Goal: Task Accomplishment & Management: Manage account settings

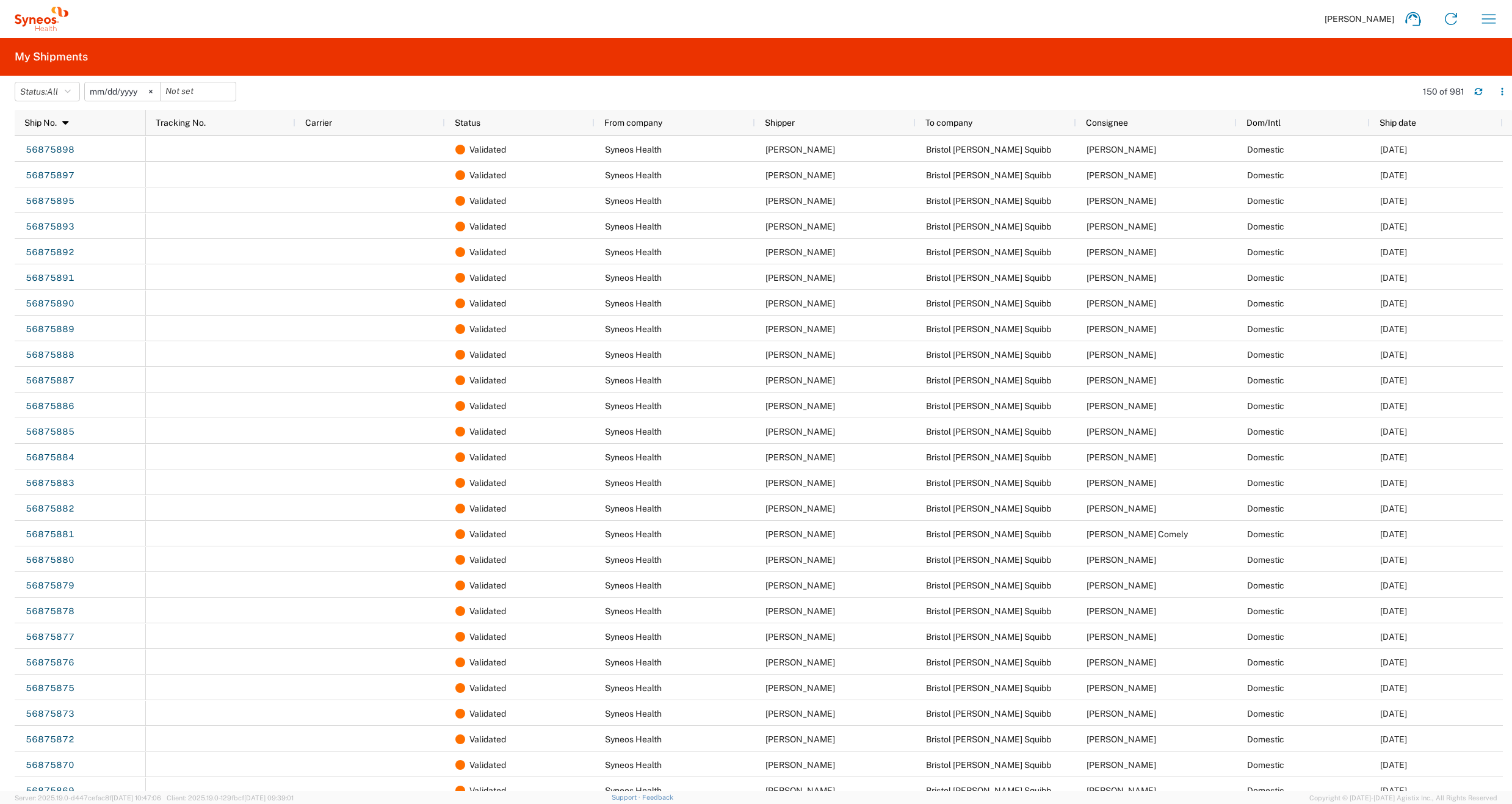
scroll to position [1, 0]
click at [1449, 17] on icon at bounding box center [1451, 19] width 19 height 19
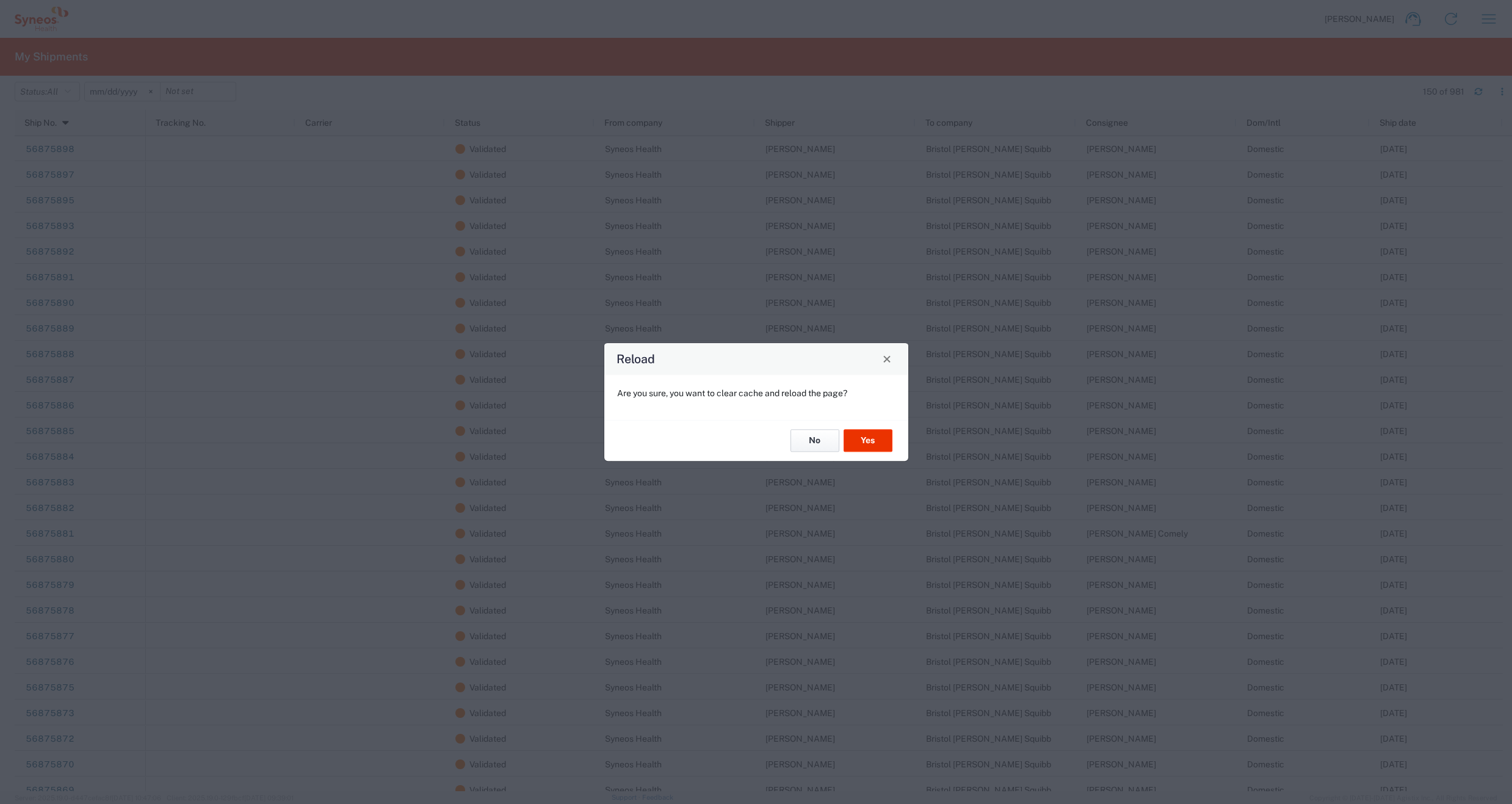
click at [809, 435] on button "No" at bounding box center [815, 440] width 49 height 23
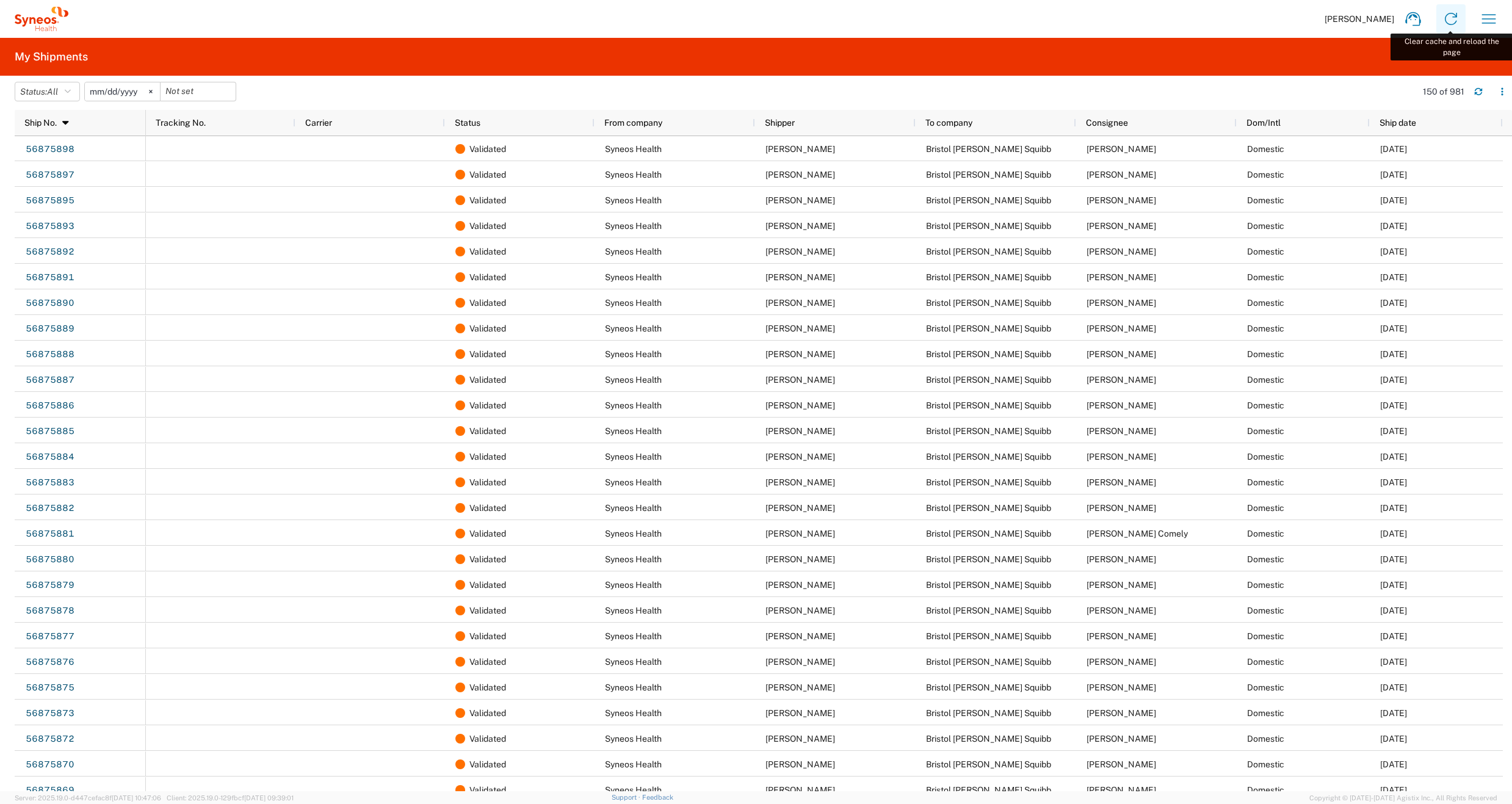
click at [1452, 17] on icon at bounding box center [1451, 19] width 12 height 12
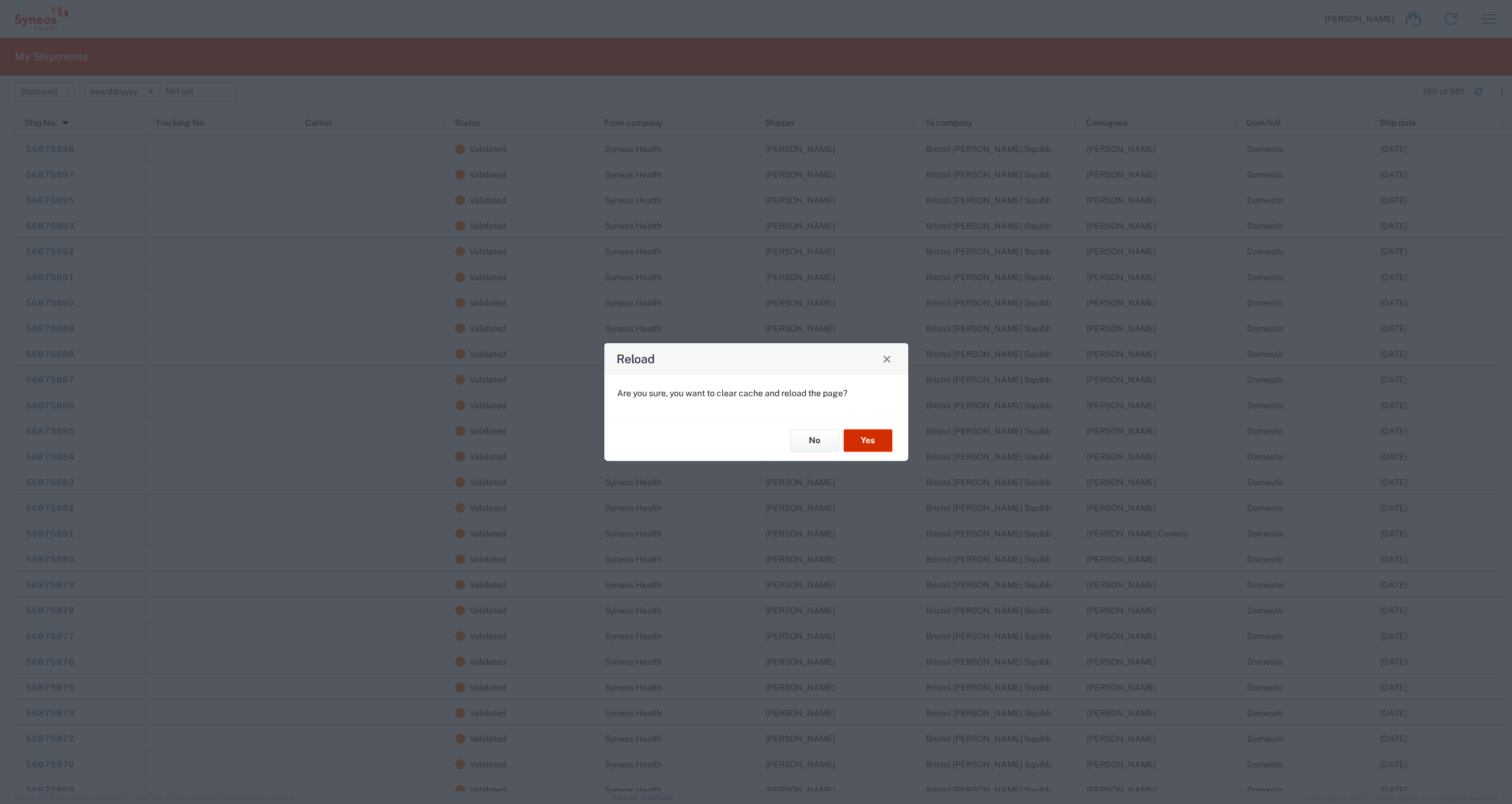
click at [847, 438] on button "Yes" at bounding box center [868, 440] width 49 height 23
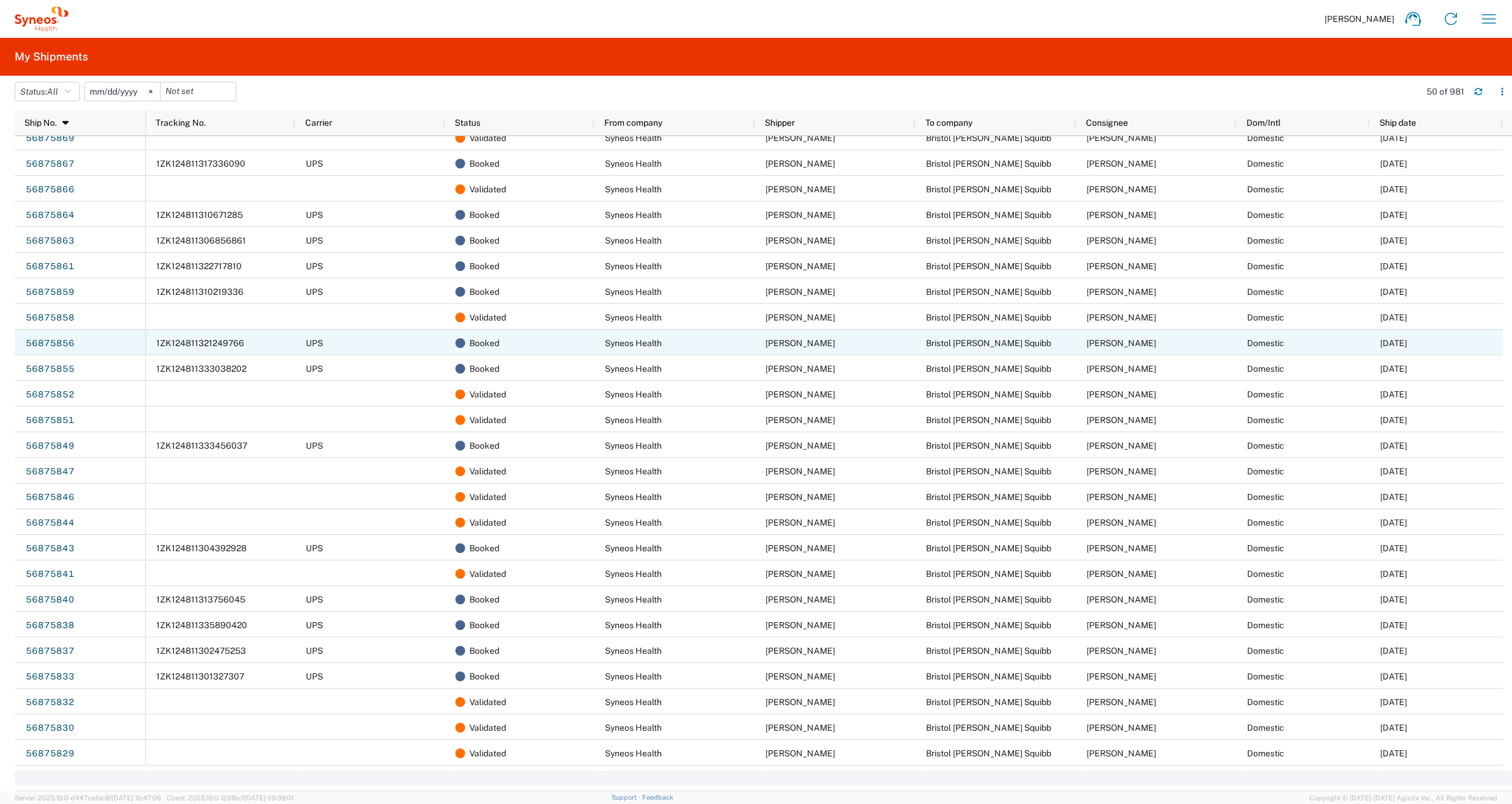
scroll to position [652, 0]
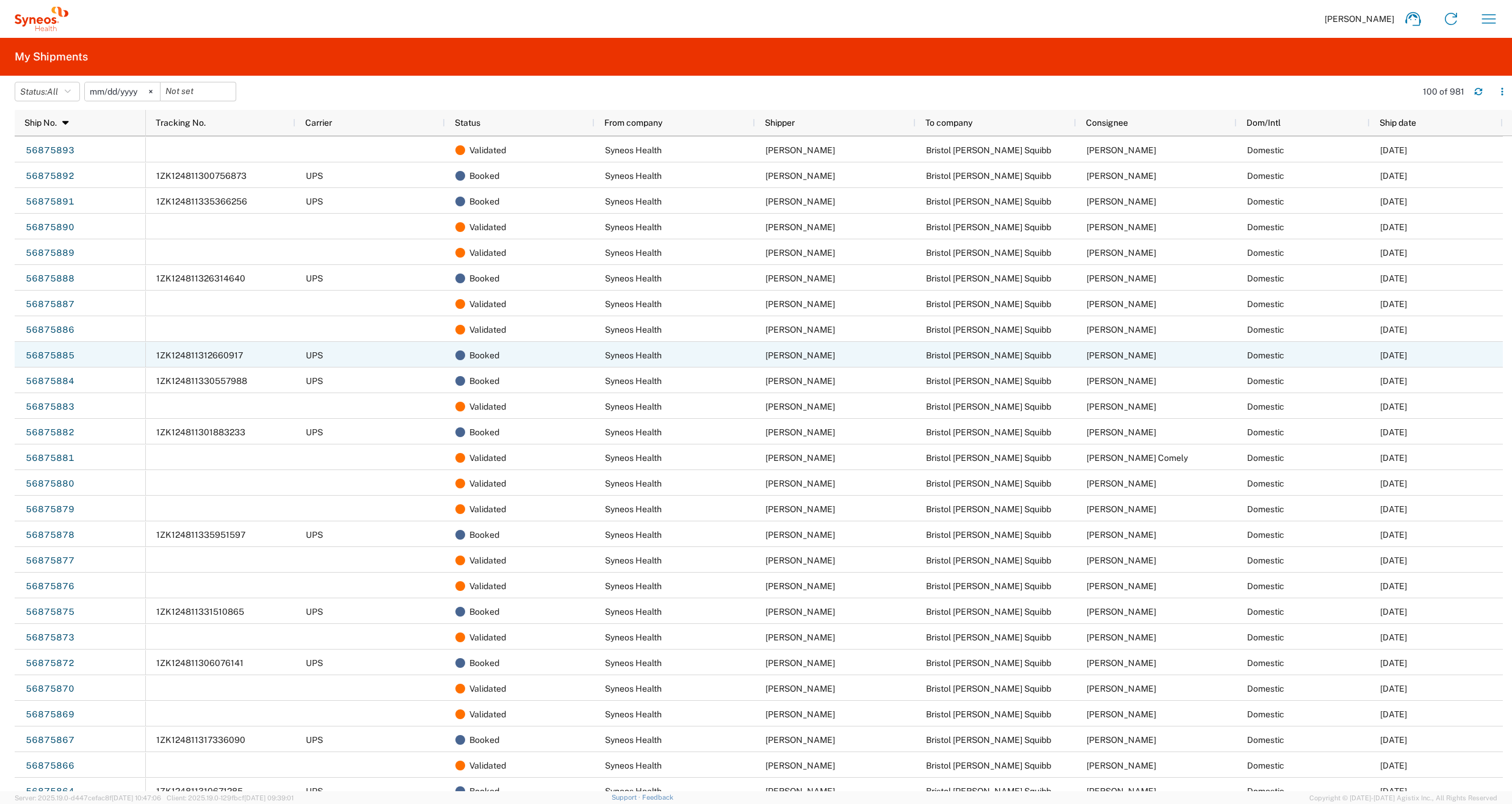
scroll to position [132, 0]
